Goal: Register for event/course

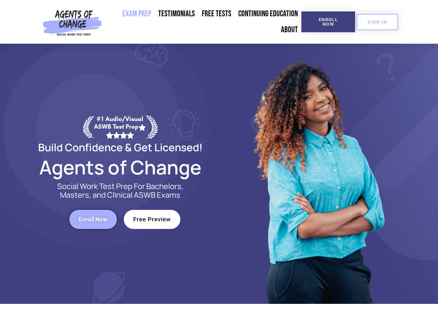
click at [219, 166] on div at bounding box center [318, 174] width 198 height 260
click at [328, 22] on span "Enroll Now" at bounding box center [328, 21] width 32 height 9
click at [377, 22] on span "SIGN IN" at bounding box center [376, 22] width 19 height 5
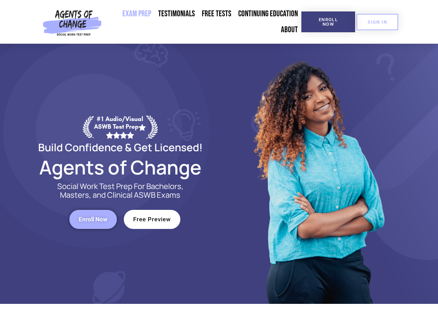
click at [93, 219] on span "Enroll Now" at bounding box center [93, 219] width 29 height 6
click at [152, 219] on span "Free Preview" at bounding box center [152, 219] width 38 height 6
